Goal: Transaction & Acquisition: Download file/media

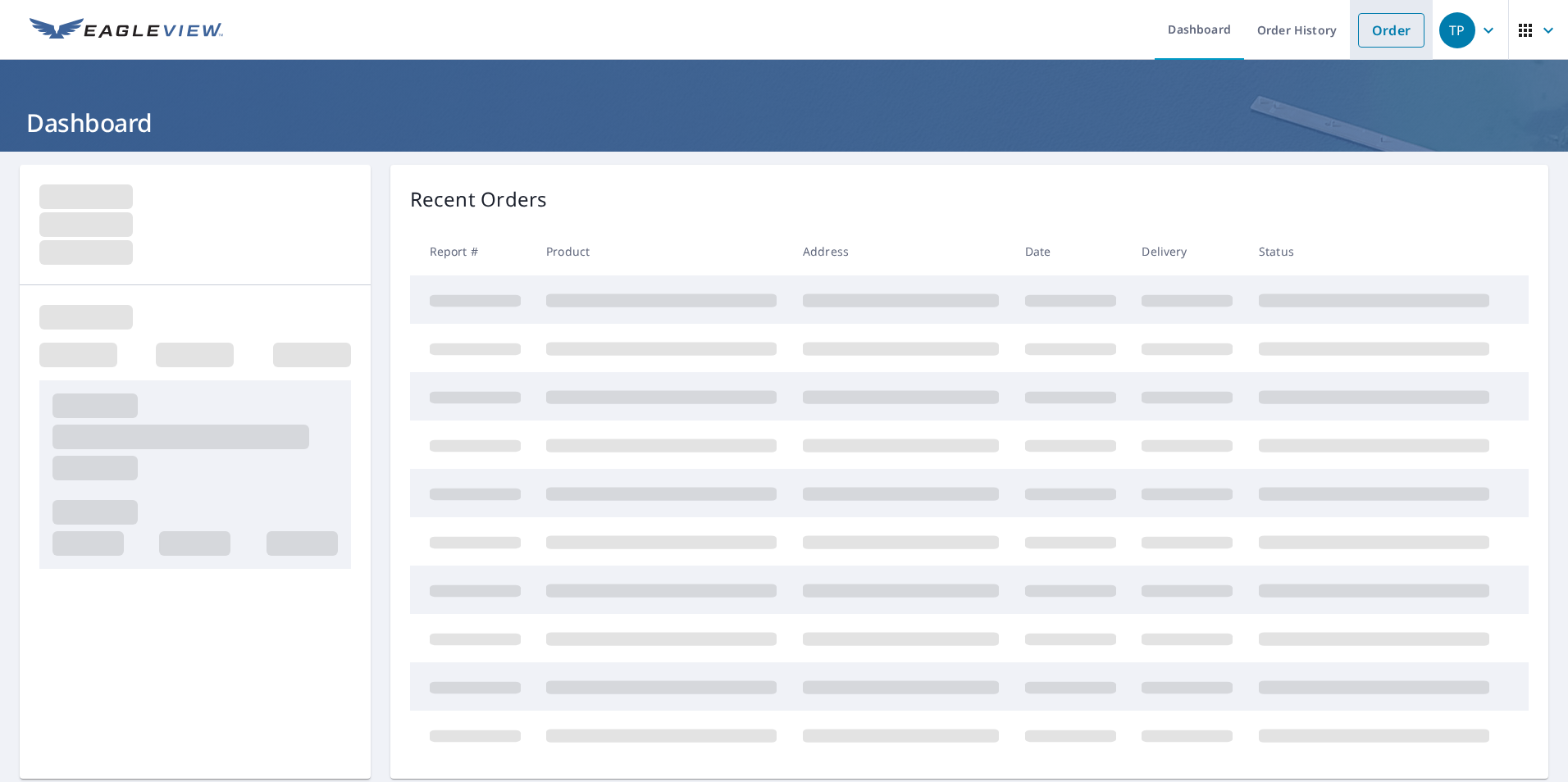
click at [1360, 21] on link "Order" at bounding box center [1390, 30] width 66 height 34
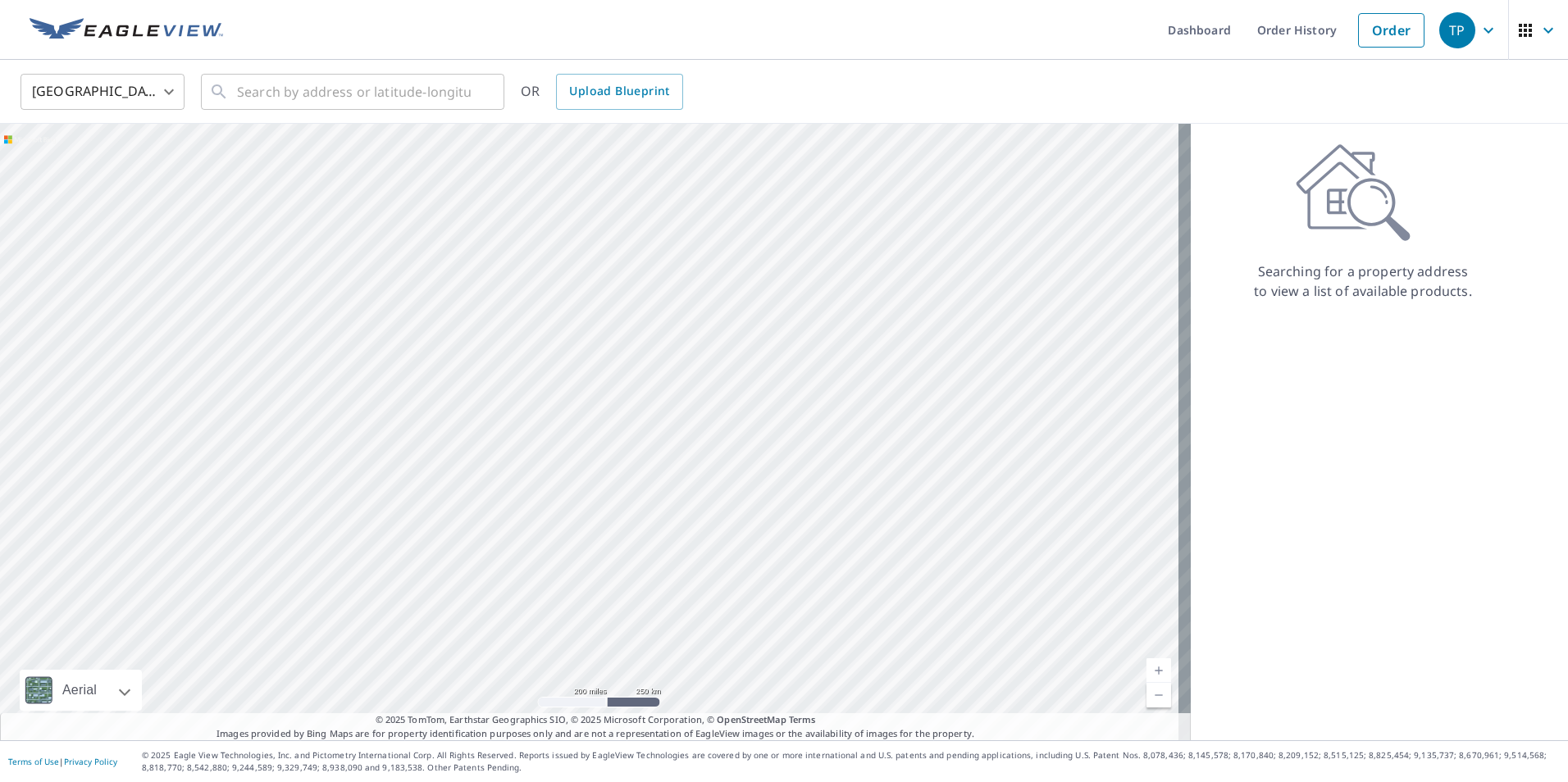
drag, startPoint x: 231, startPoint y: 89, endPoint x: 539, endPoint y: 179, distance: 320.9
click at [250, 100] on div "​" at bounding box center [353, 92] width 304 height 36
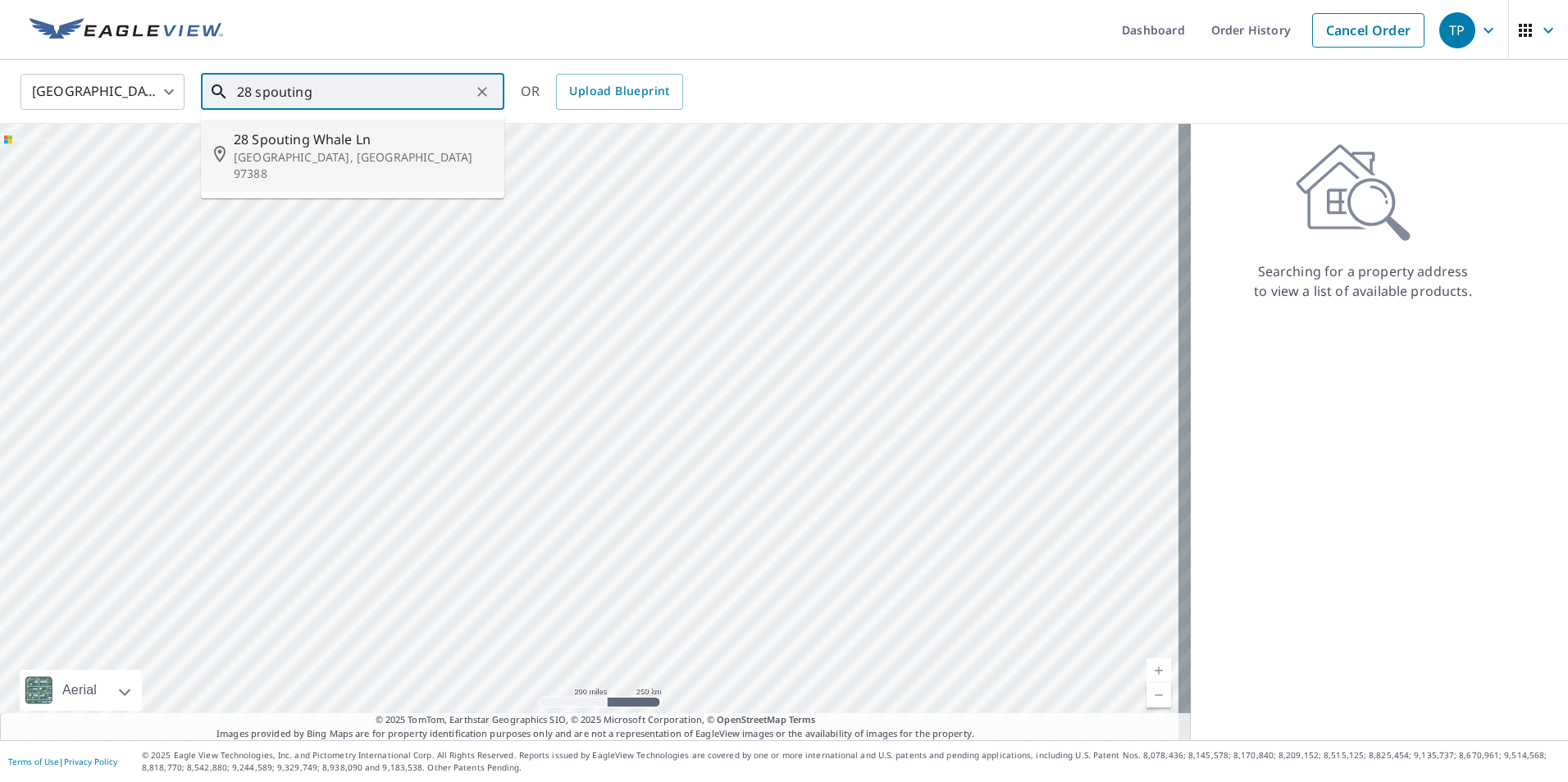
click at [269, 145] on span "28 Spouting Whale Ln" at bounding box center [363, 140] width 257 height 20
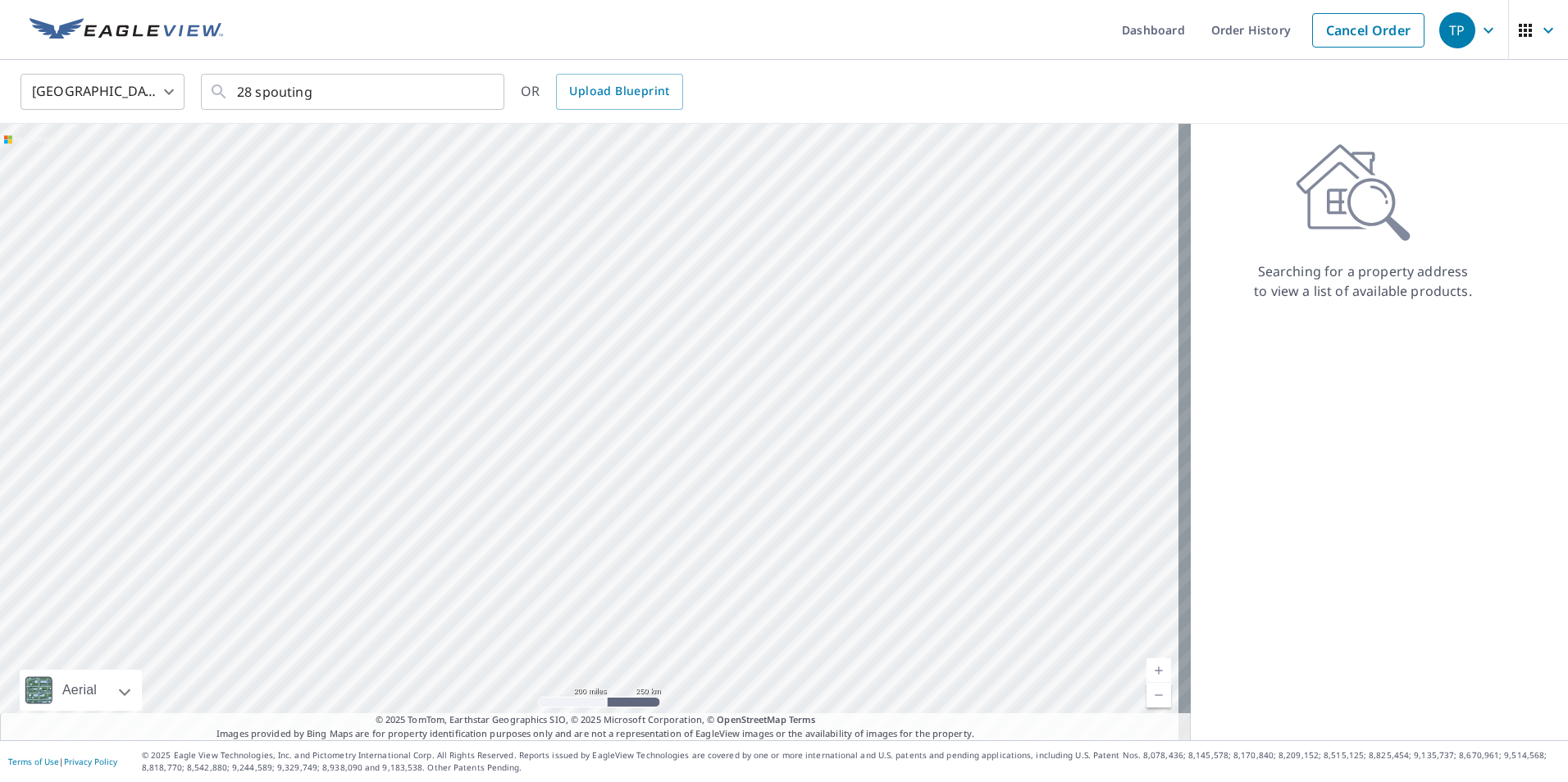
type input "[STREET_ADDRESS]"
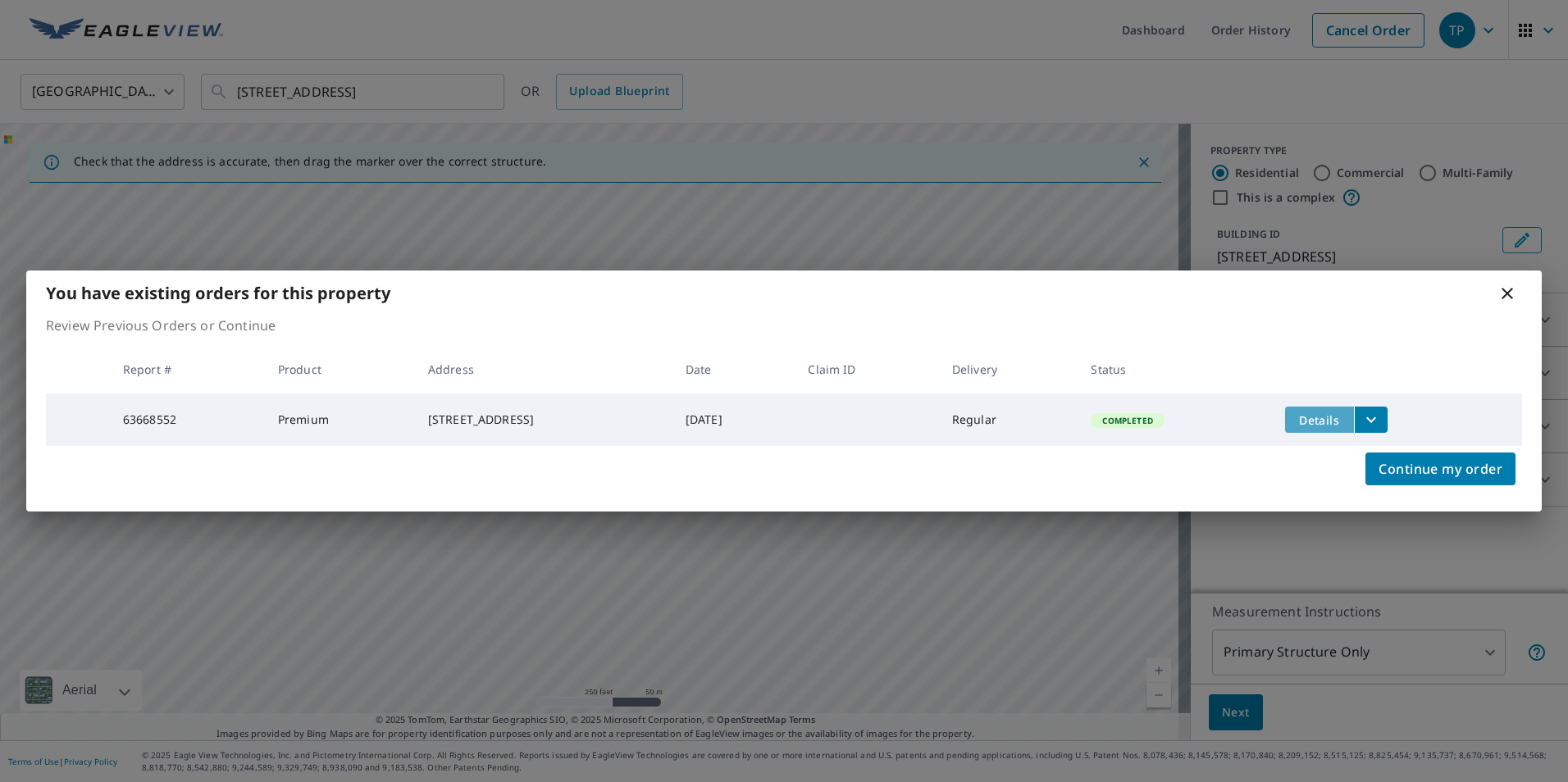
click at [1344, 422] on span "Details" at bounding box center [1320, 420] width 49 height 15
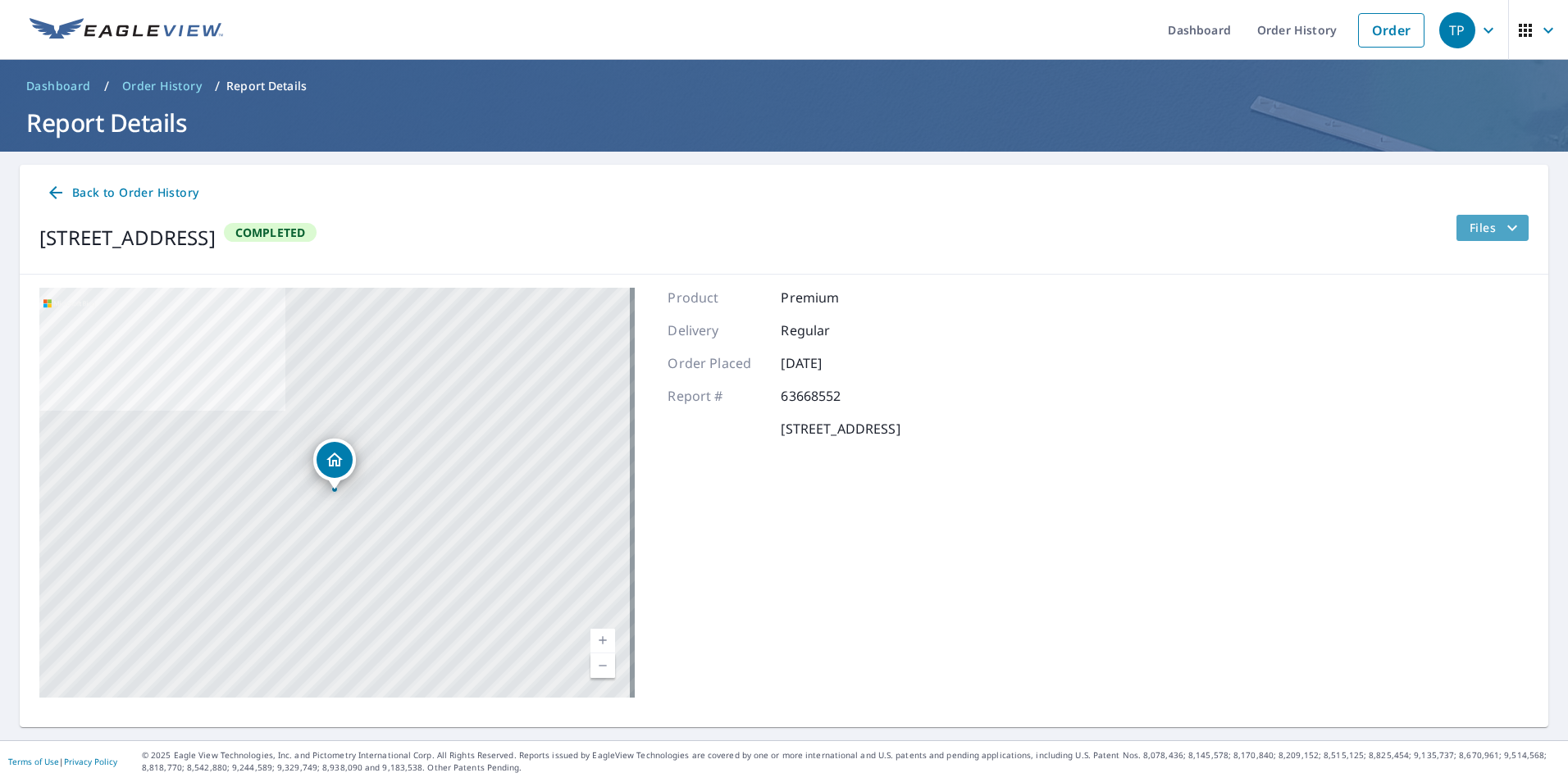
click at [1481, 228] on span "Files" at bounding box center [1495, 228] width 53 height 20
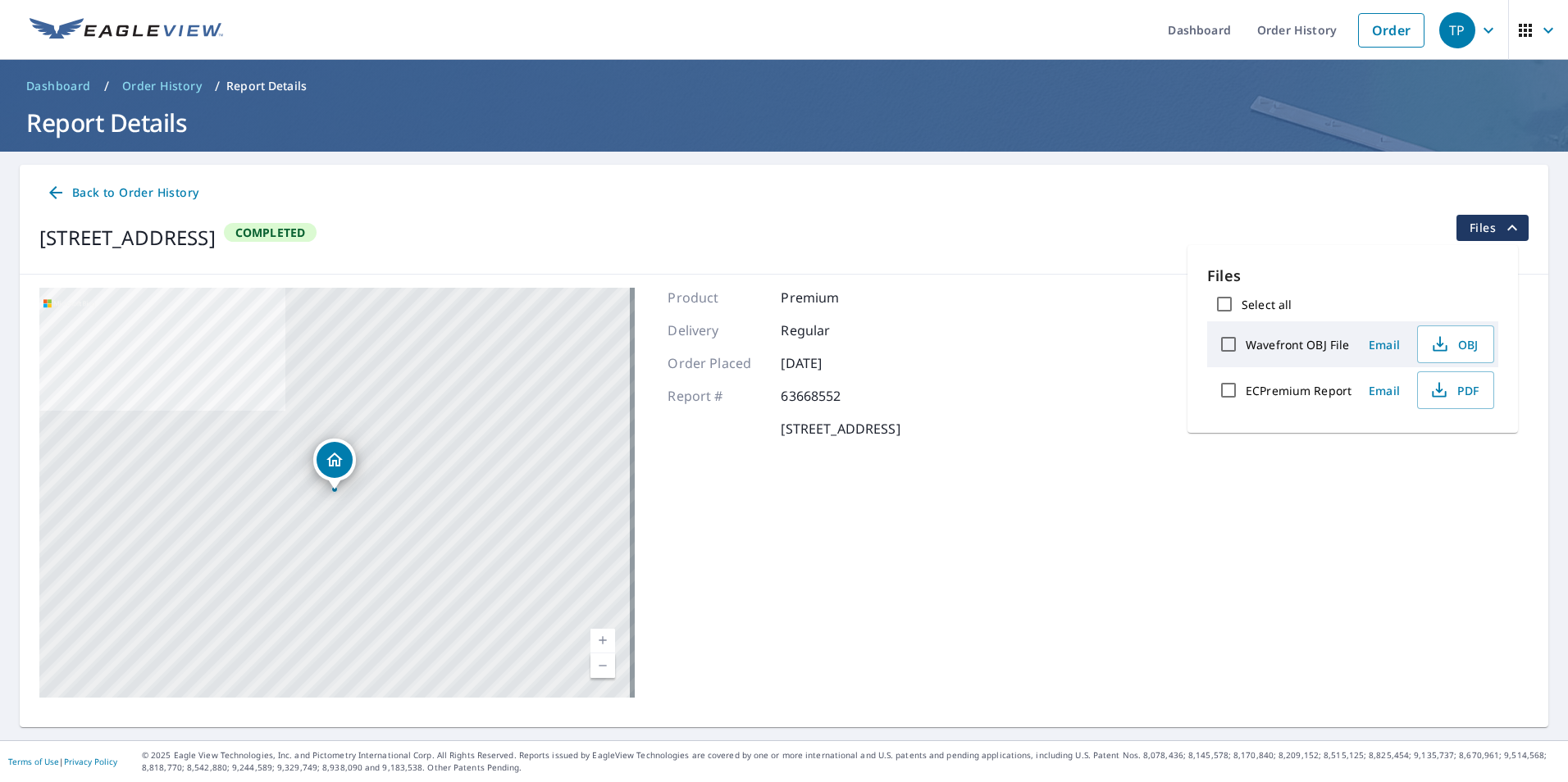
click at [1221, 299] on input "Select all" at bounding box center [1224, 304] width 34 height 34
checkbox input "true"
click at [1467, 449] on span "Download" at bounding box center [1435, 448] width 87 height 20
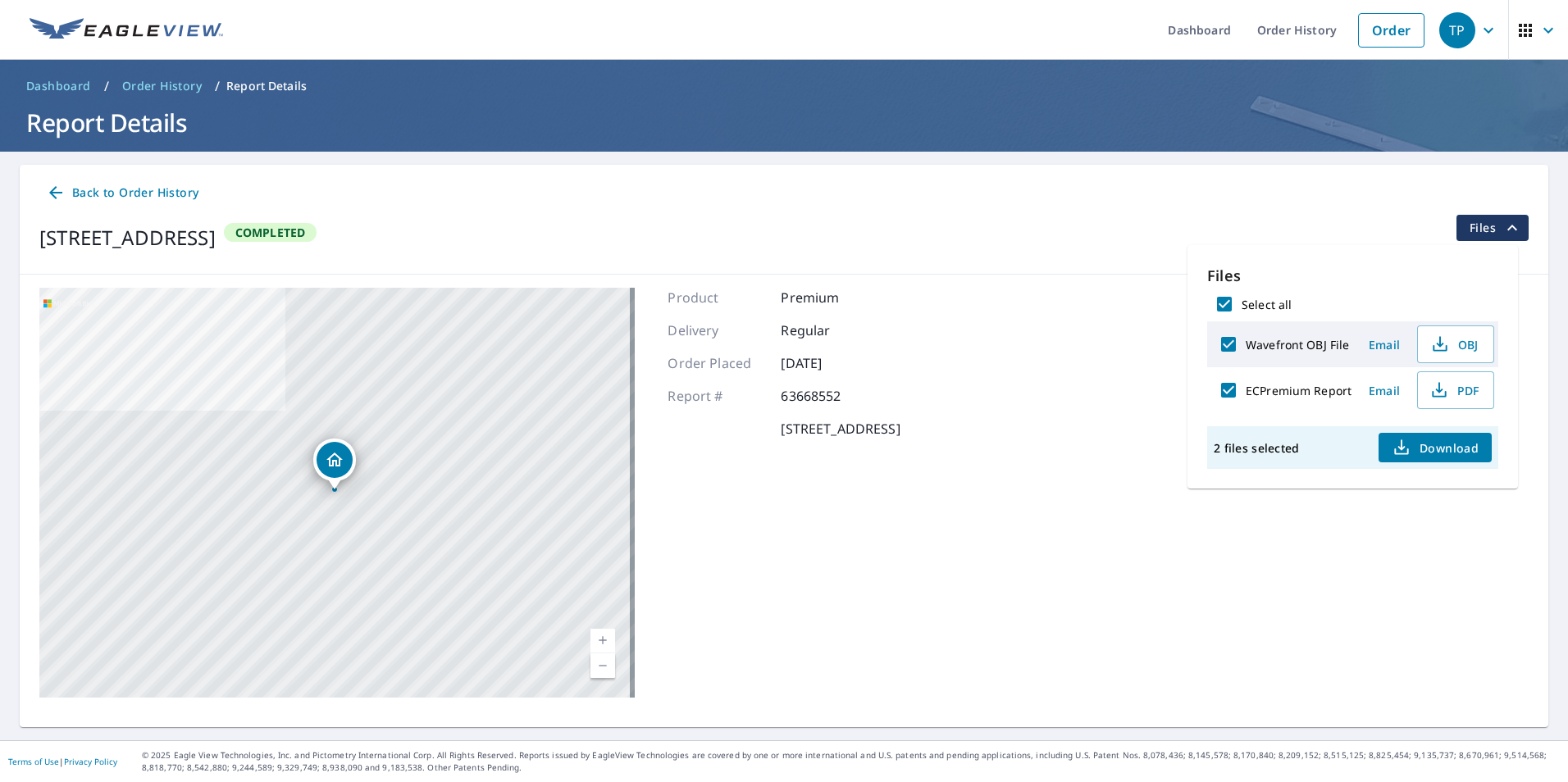
click at [1425, 194] on div "Back to Order History" at bounding box center [783, 192] width 1489 height 30
